Goal: Find specific page/section: Find specific page/section

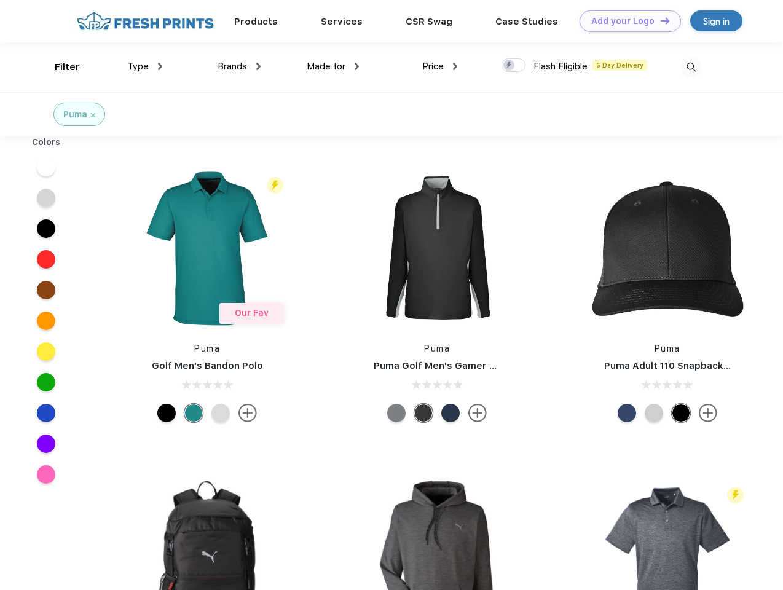
click at [625, 21] on link "Add your Logo Design Tool" at bounding box center [629, 20] width 101 height 21
click at [0, 0] on div "Design Tool" at bounding box center [0, 0] width 0 height 0
click at [659, 20] on link "Add your Logo Design Tool" at bounding box center [629, 20] width 101 height 21
click at [59, 67] on div "Filter" at bounding box center [67, 67] width 25 height 14
click at [145, 66] on span "Type" at bounding box center [137, 66] width 21 height 11
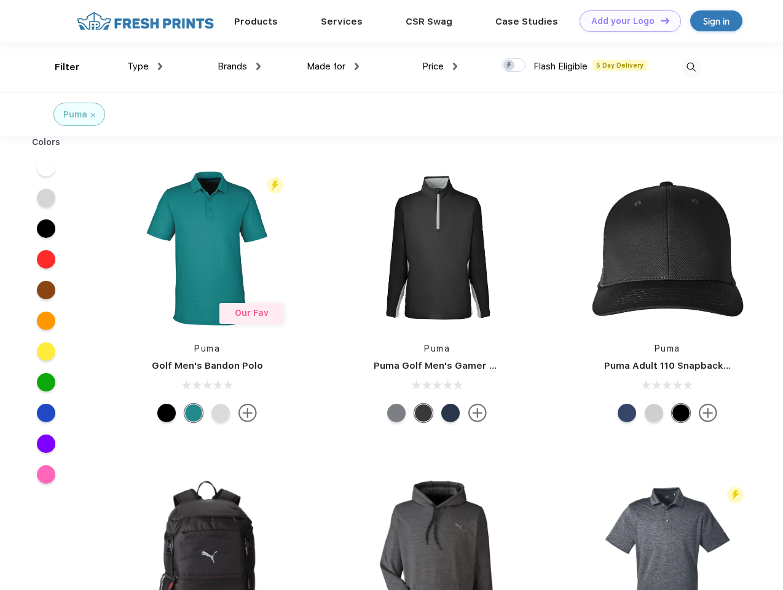
click at [239, 66] on span "Brands" at bounding box center [231, 66] width 29 height 11
click at [333, 66] on span "Made for" at bounding box center [326, 66] width 39 height 11
click at [440, 66] on span "Price" at bounding box center [432, 66] width 21 height 11
click at [514, 66] on div at bounding box center [513, 65] width 24 height 14
click at [509, 66] on input "checkbox" at bounding box center [505, 62] width 8 height 8
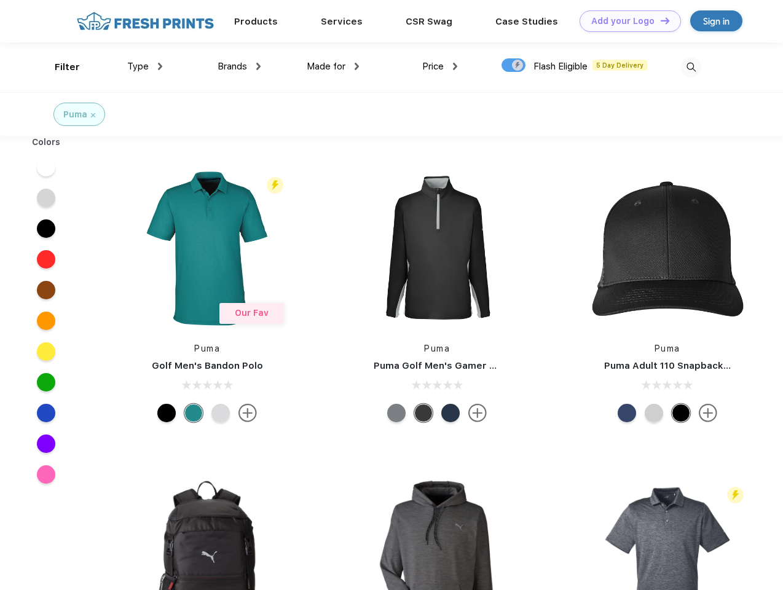
click at [690, 67] on img at bounding box center [691, 67] width 20 height 20
